Goal: Find specific page/section: Find specific page/section

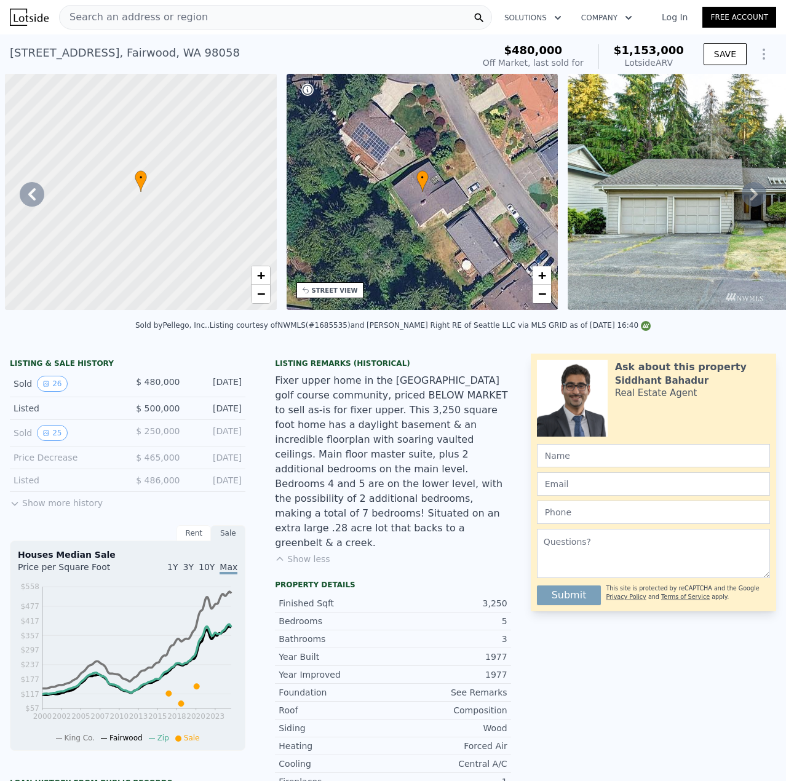
scroll to position [0, 287]
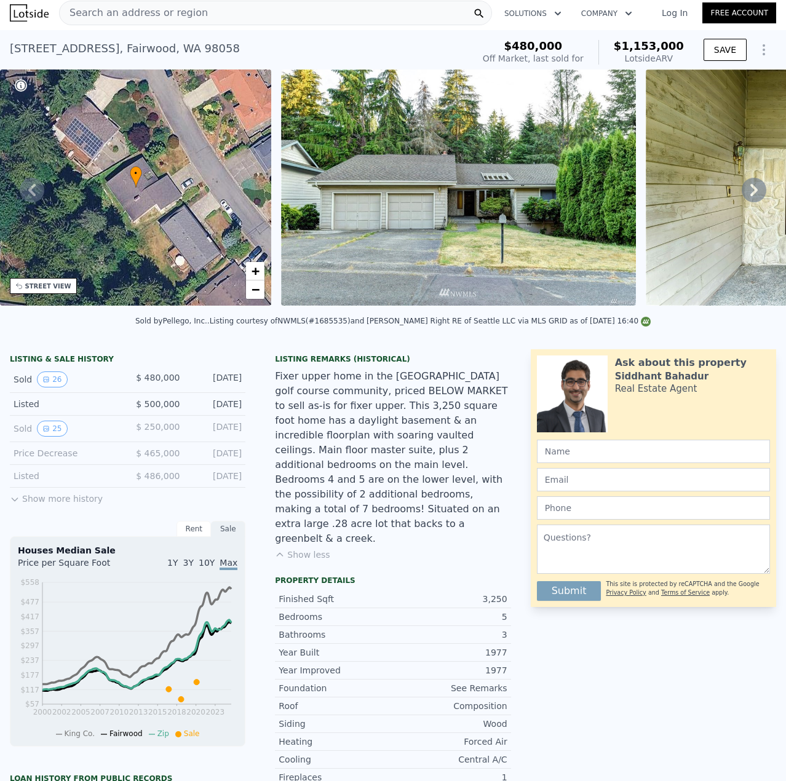
click at [275, 16] on div "Search an address or region" at bounding box center [275, 13] width 433 height 25
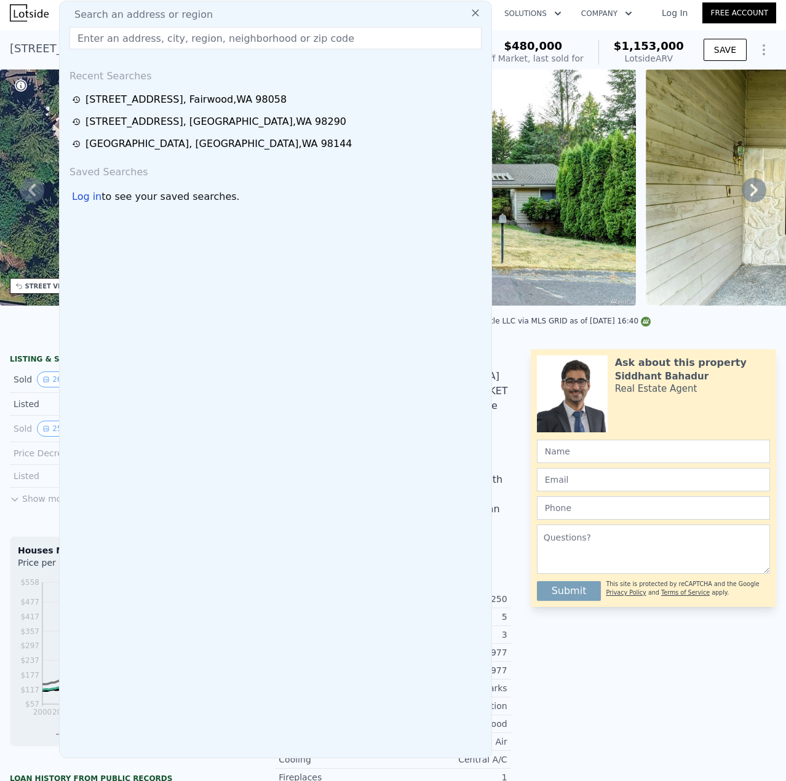
click at [271, 33] on input "text" at bounding box center [276, 38] width 412 height 22
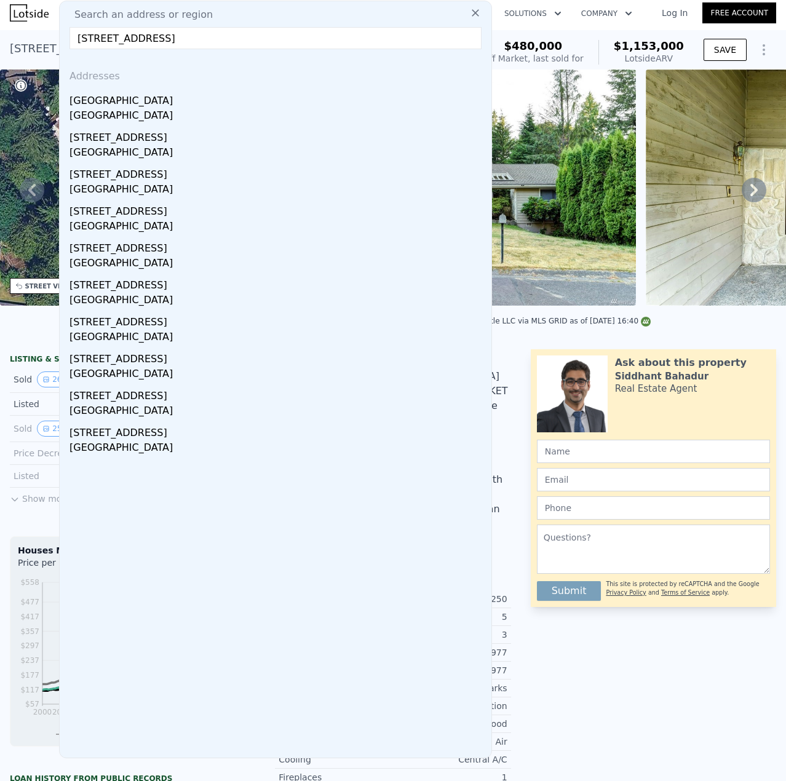
type input "[STREET_ADDRESS]"
drag, startPoint x: 169, startPoint y: 87, endPoint x: 497, endPoint y: 212, distance: 351.2
click at [154, 112] on div "[GEOGRAPHIC_DATA]" at bounding box center [278, 116] width 417 height 17
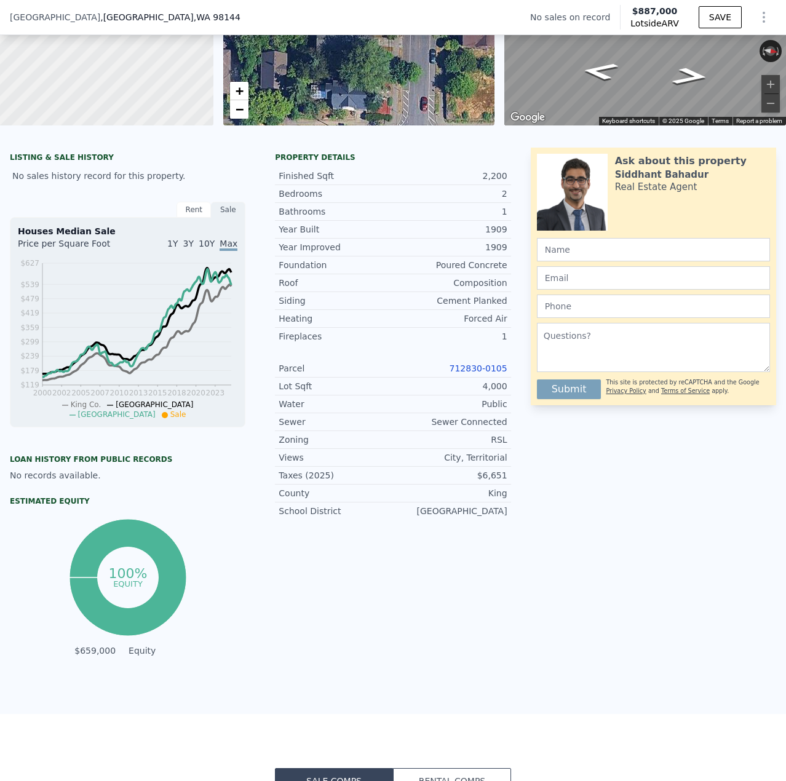
scroll to position [185, 0]
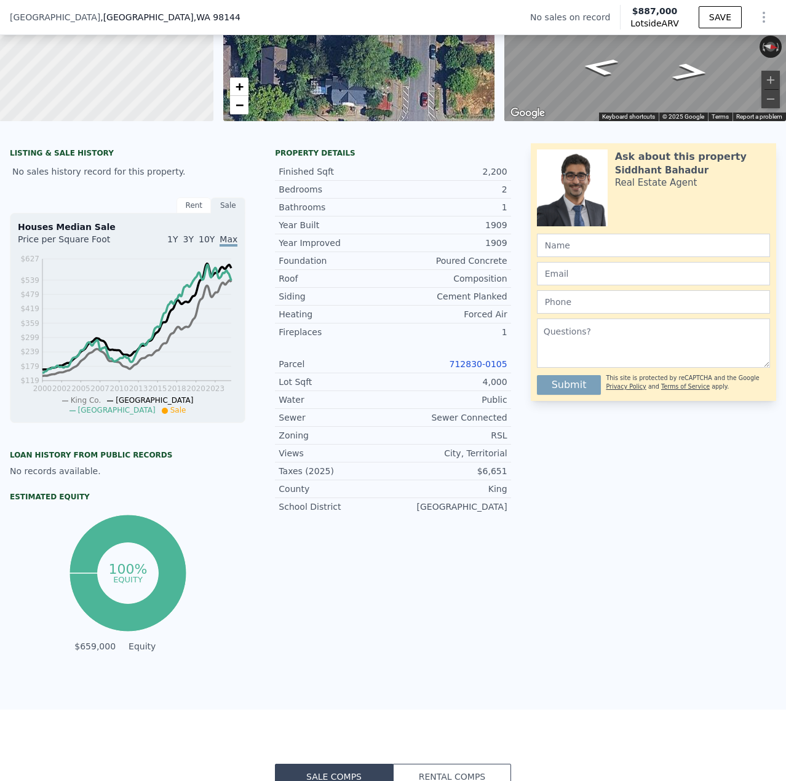
click at [490, 369] on link "712830-0105" at bounding box center [479, 364] width 58 height 10
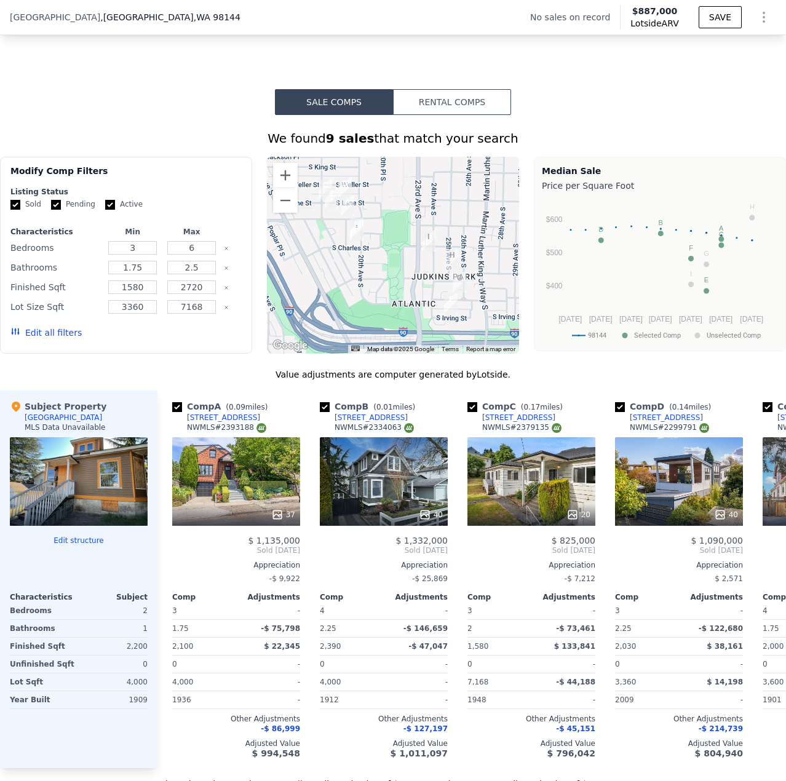
scroll to position [861, 0]
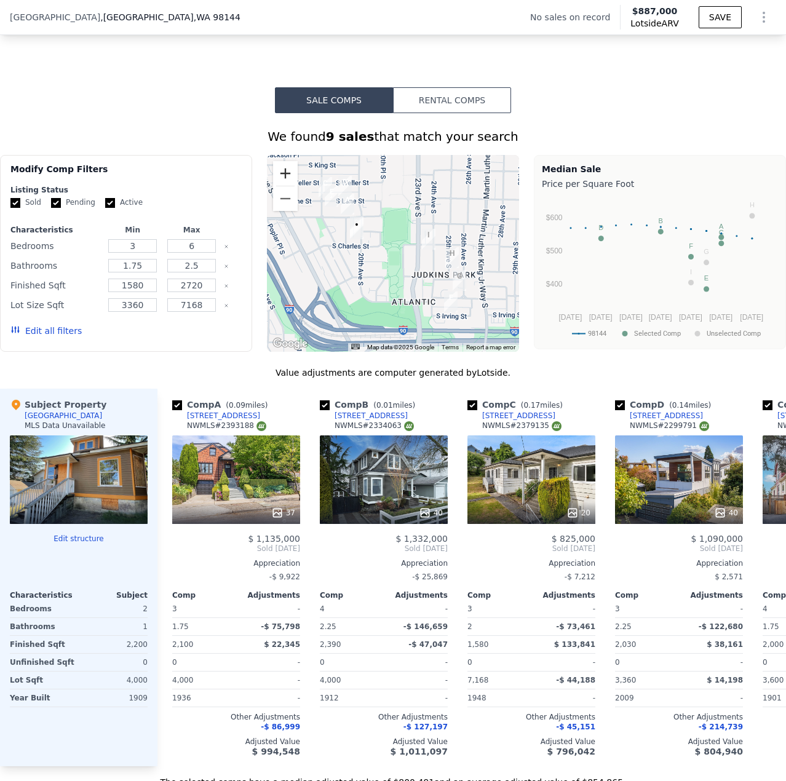
click at [278, 186] on button "Zoom in" at bounding box center [285, 173] width 25 height 25
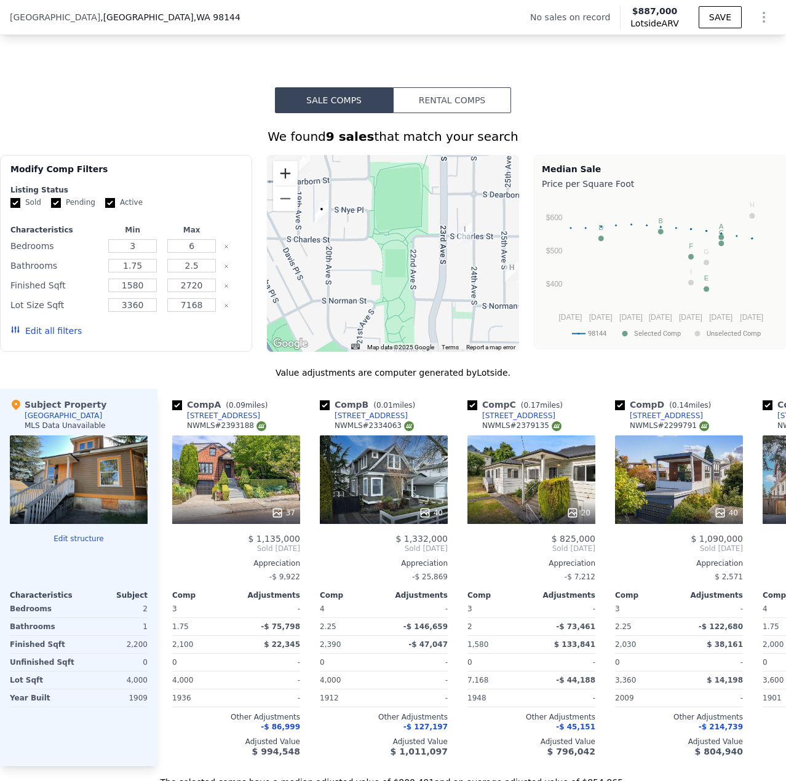
click at [287, 186] on button "Zoom in" at bounding box center [285, 173] width 25 height 25
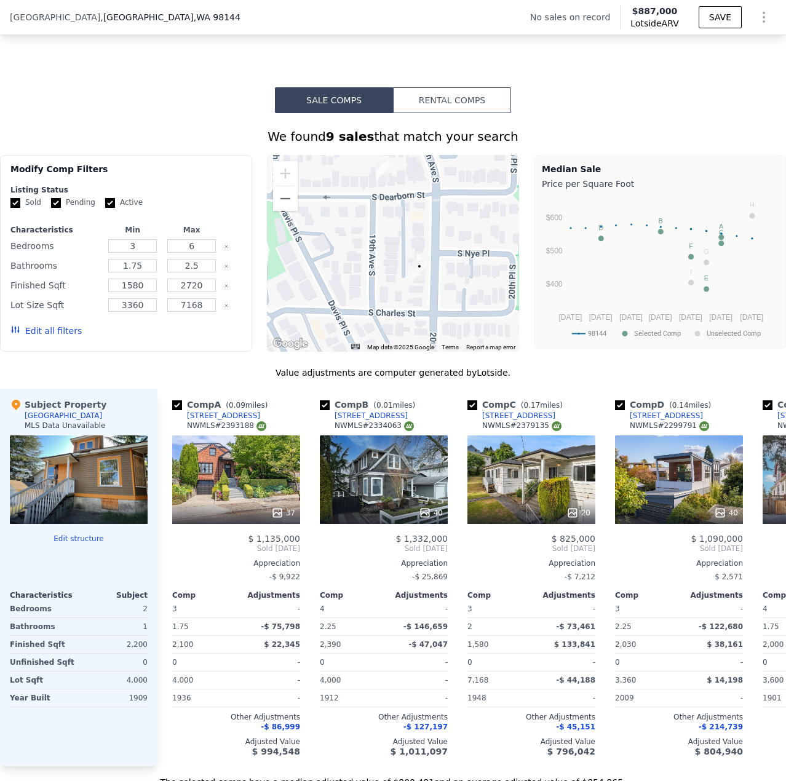
drag, startPoint x: 342, startPoint y: 239, endPoint x: 515, endPoint y: 330, distance: 196.0
click at [515, 330] on div "Modify Comp Filters Listing Status Sold Pending Active Characteristics Min Max …" at bounding box center [393, 253] width 786 height 197
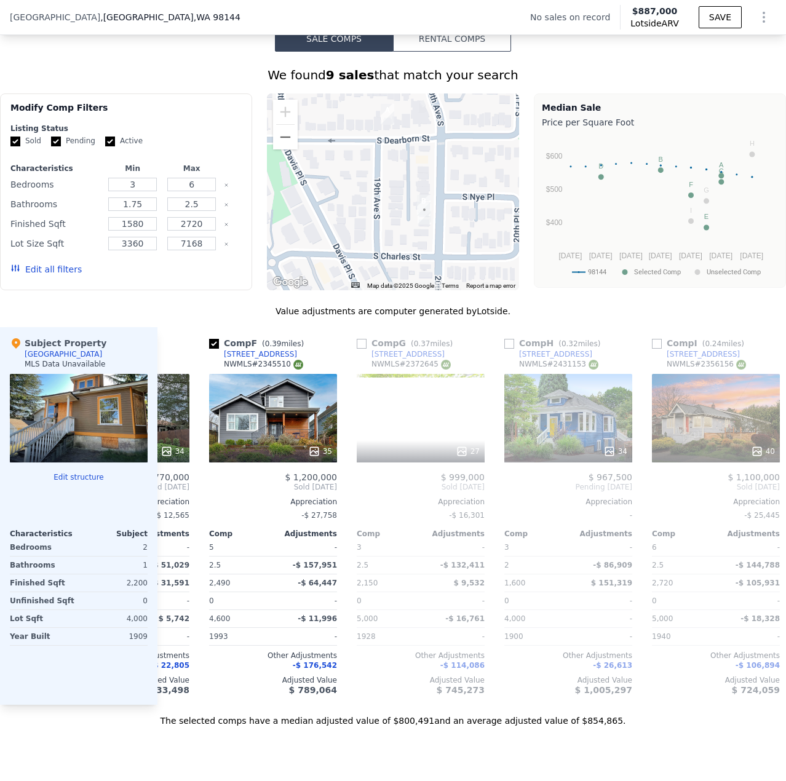
scroll to position [0, 739]
